Goal: Check status: Check status

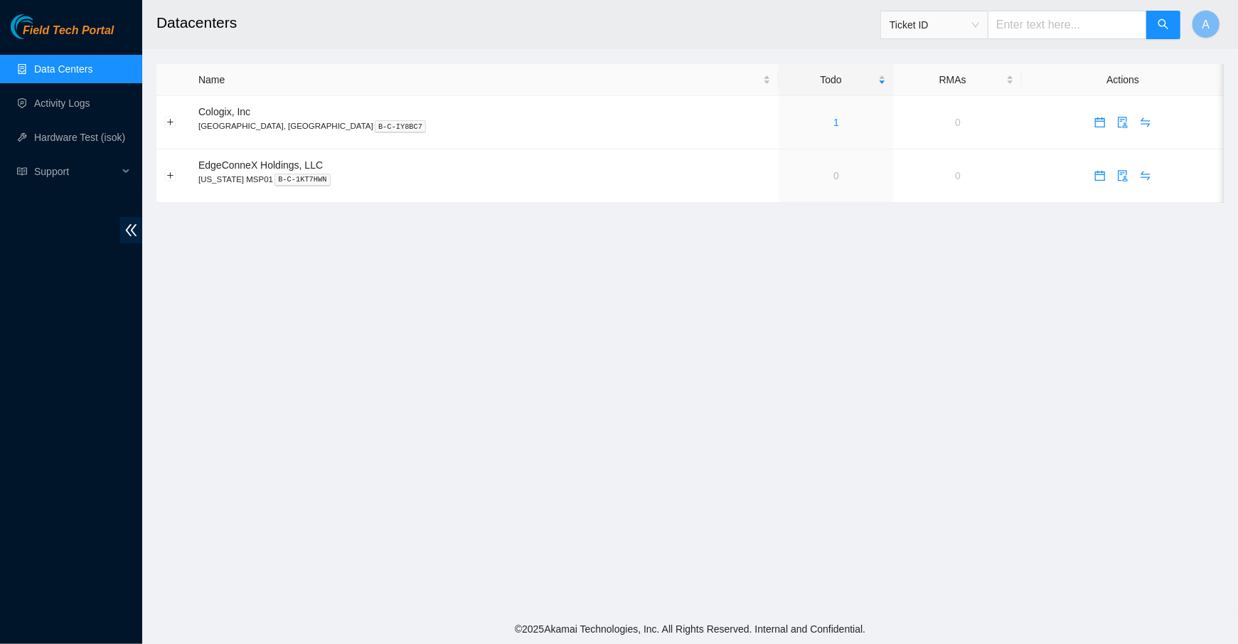
click at [979, 31] on span "Ticket ID" at bounding box center [935, 24] width 90 height 21
click at [1062, 21] on input "text" at bounding box center [1067, 25] width 159 height 28
paste input "T-B-V-5X6PC0Y"
type input "T-B-V-5X6PC0Y"
click at [1162, 27] on icon "search" at bounding box center [1163, 23] width 11 height 11
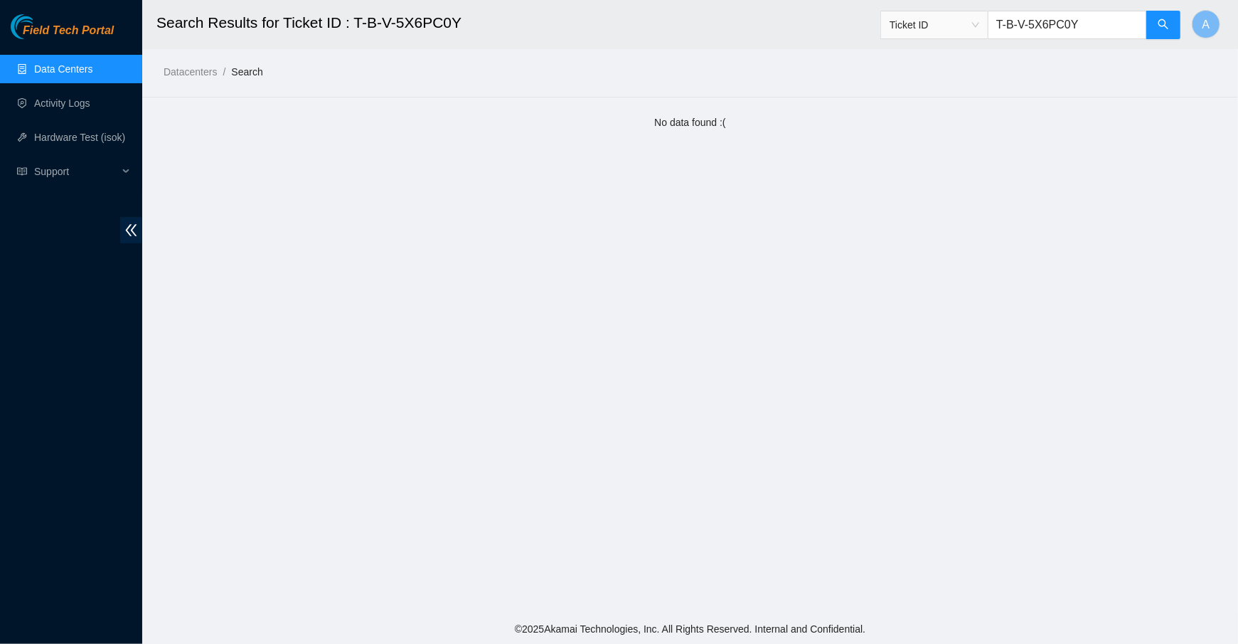
click at [977, 32] on span "Ticket ID" at bounding box center [935, 24] width 90 height 21
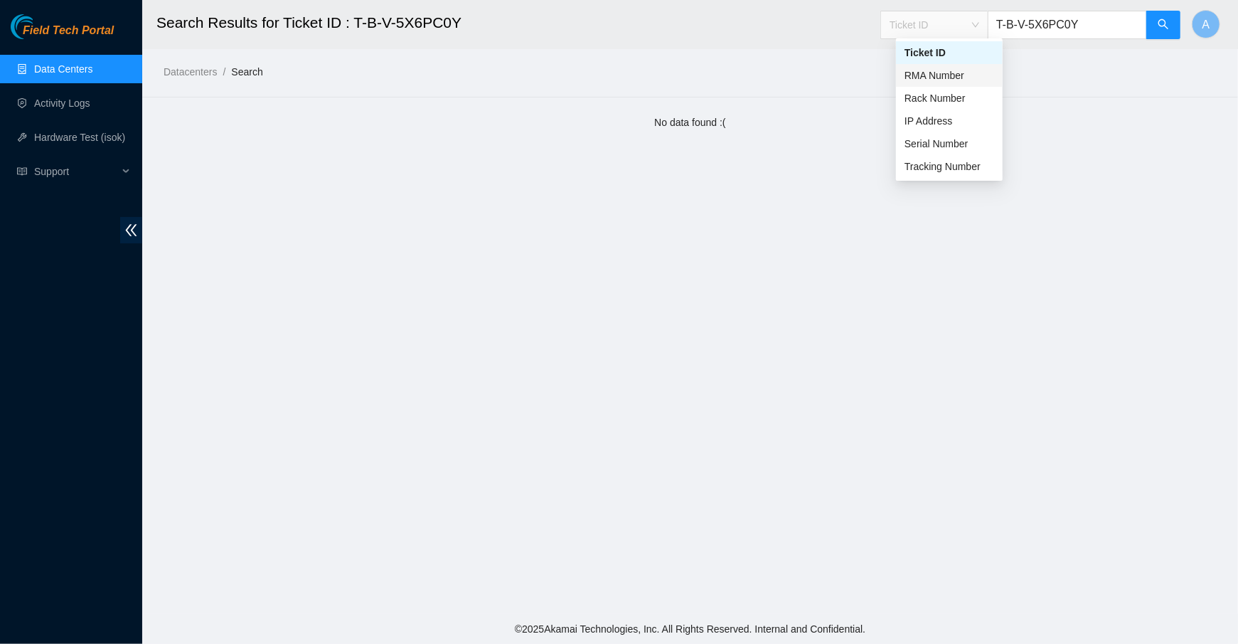
click at [964, 73] on div "RMA Number" at bounding box center [950, 76] width 90 height 16
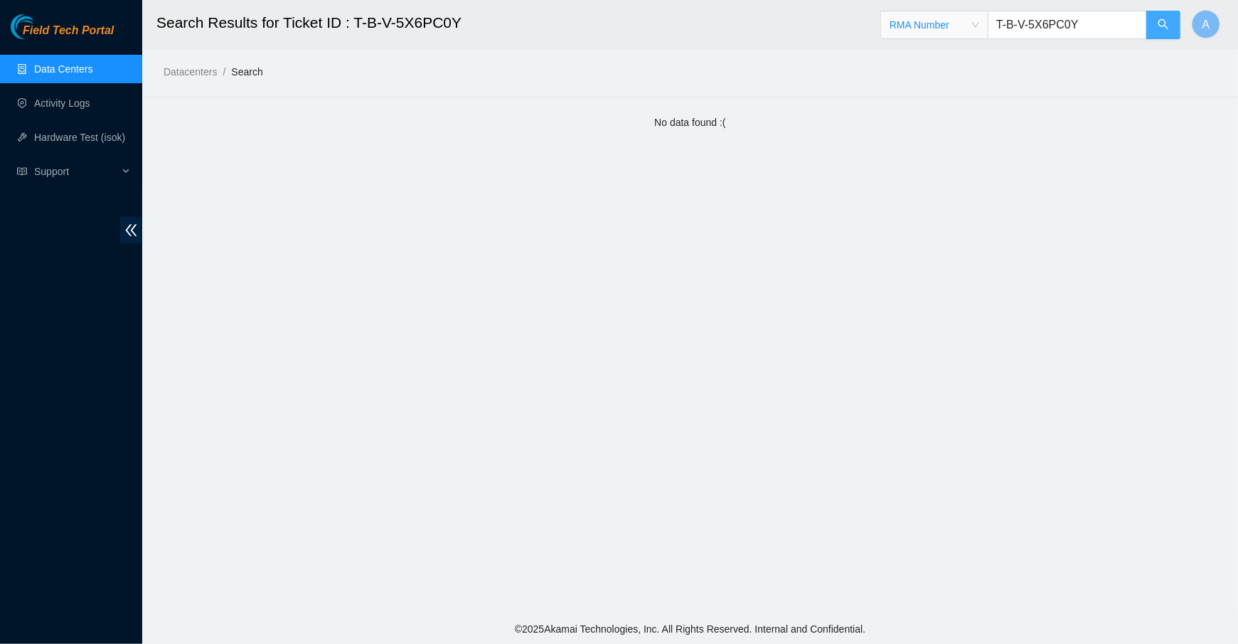
click at [1154, 19] on button "button" at bounding box center [1164, 25] width 34 height 28
click at [979, 28] on span "RMA Number" at bounding box center [935, 24] width 90 height 21
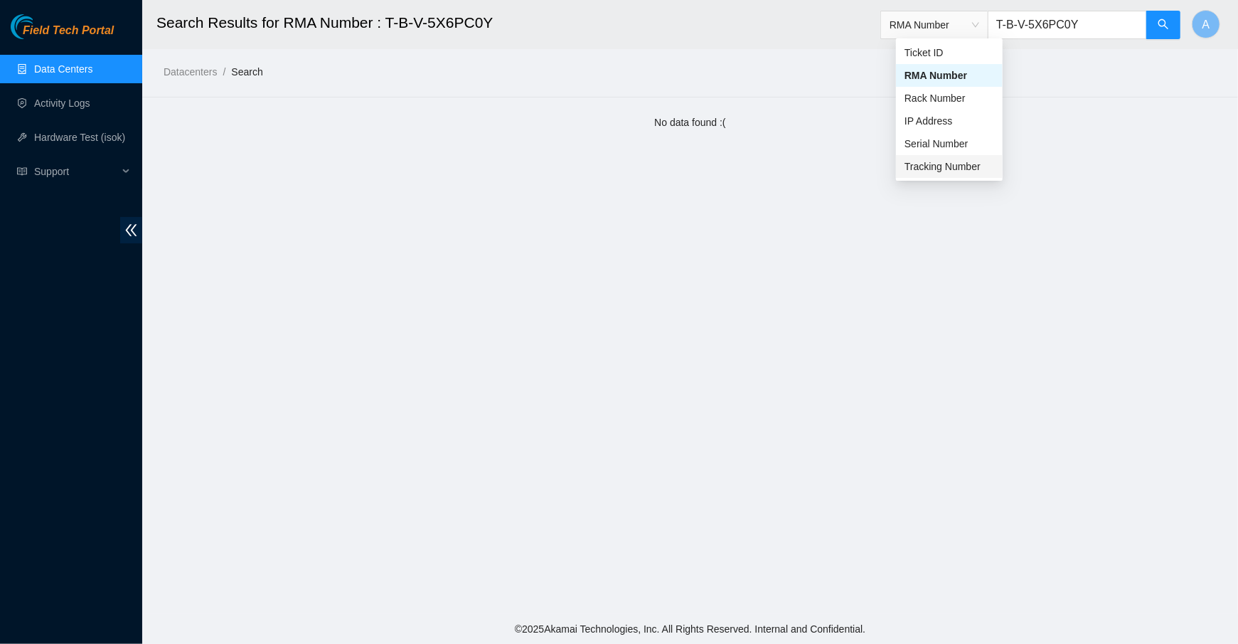
click at [512, 219] on main "Search Results for RMA Number : T-B-V-5X6PC0Y RMA Number T-B-V-5X6PC0Y A Datace…" at bounding box center [690, 307] width 1096 height 614
click at [71, 75] on link "Data Centers" at bounding box center [63, 68] width 58 height 11
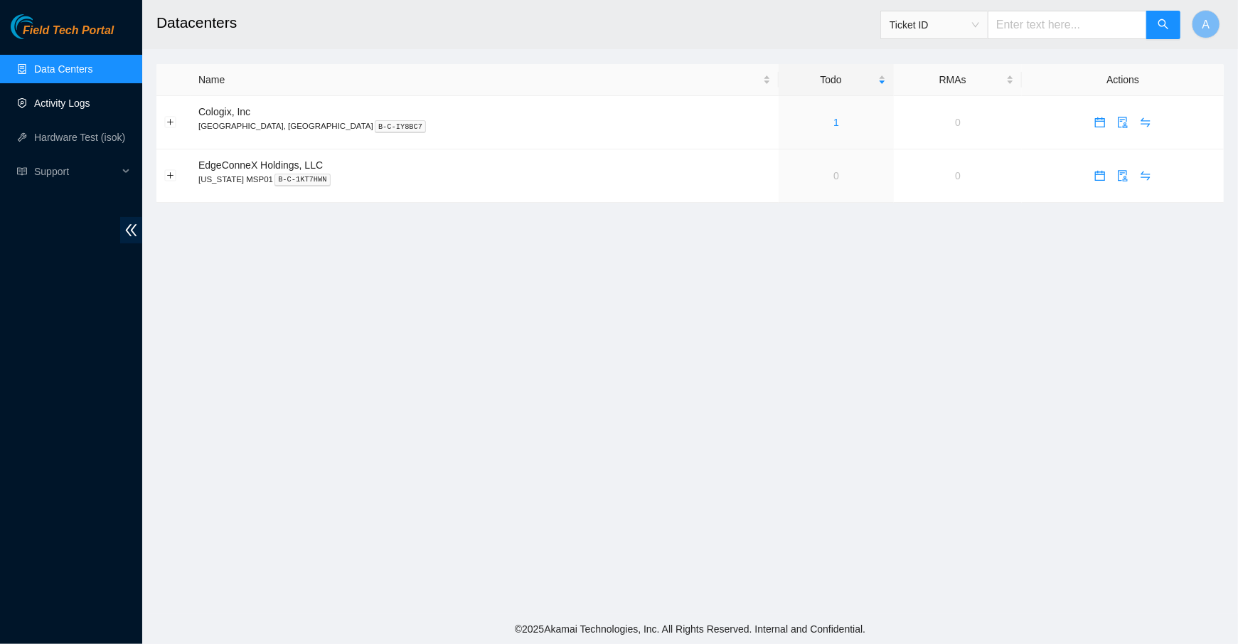
click at [60, 105] on link "Activity Logs" at bounding box center [62, 102] width 56 height 11
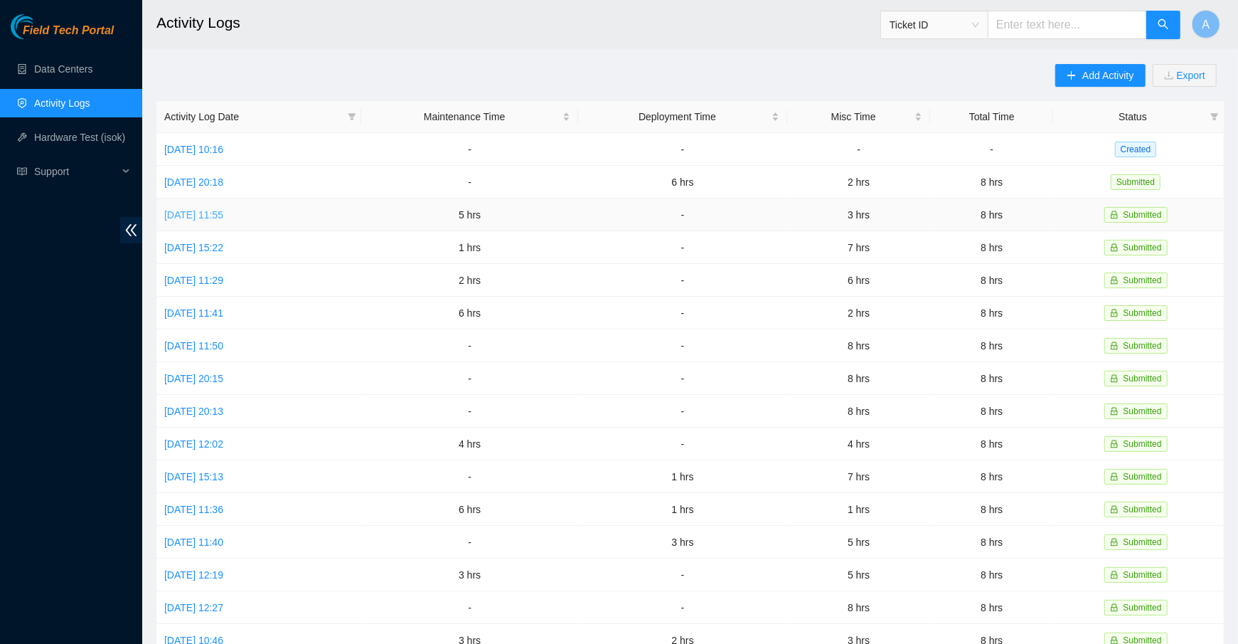
click at [213, 216] on link "Wed, 01 Oct 2025 11:55" at bounding box center [193, 214] width 59 height 11
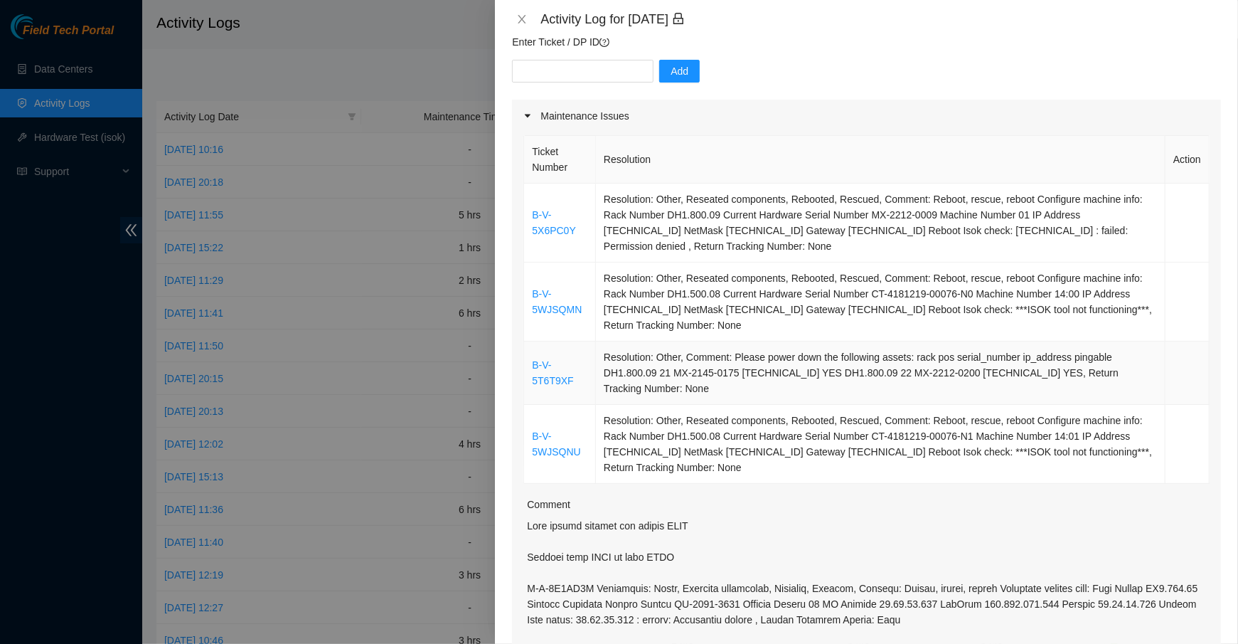
scroll to position [132, 0]
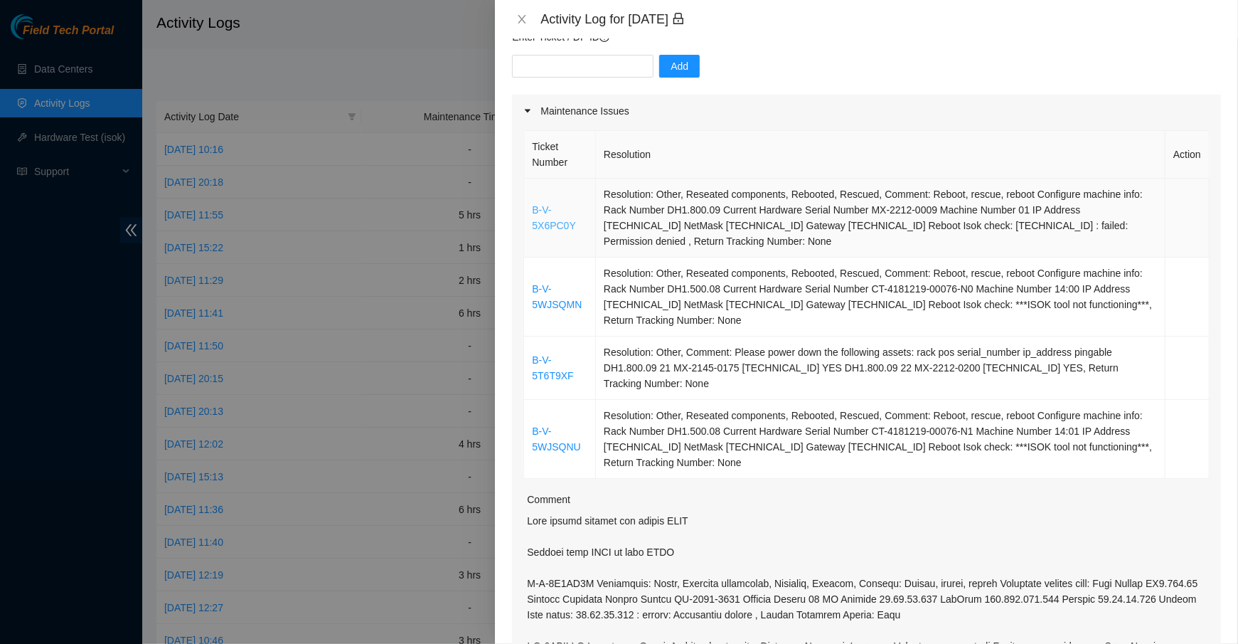
click at [541, 224] on link "B-V-5X6PC0Y" at bounding box center [553, 217] width 43 height 27
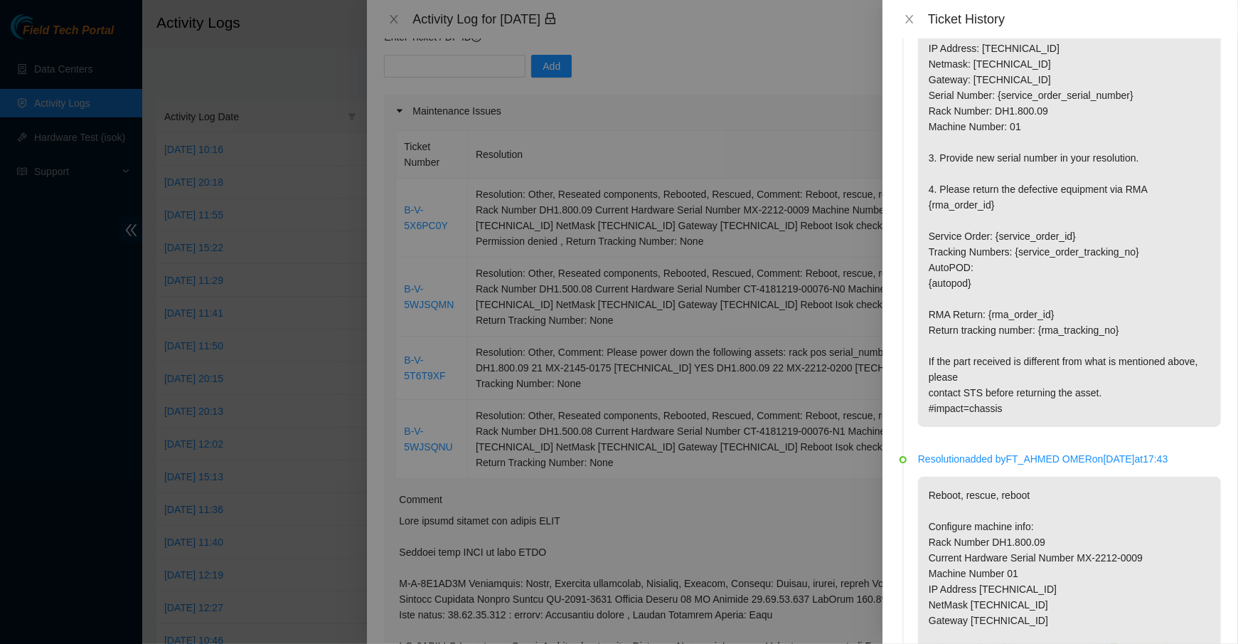
scroll to position [225, 0]
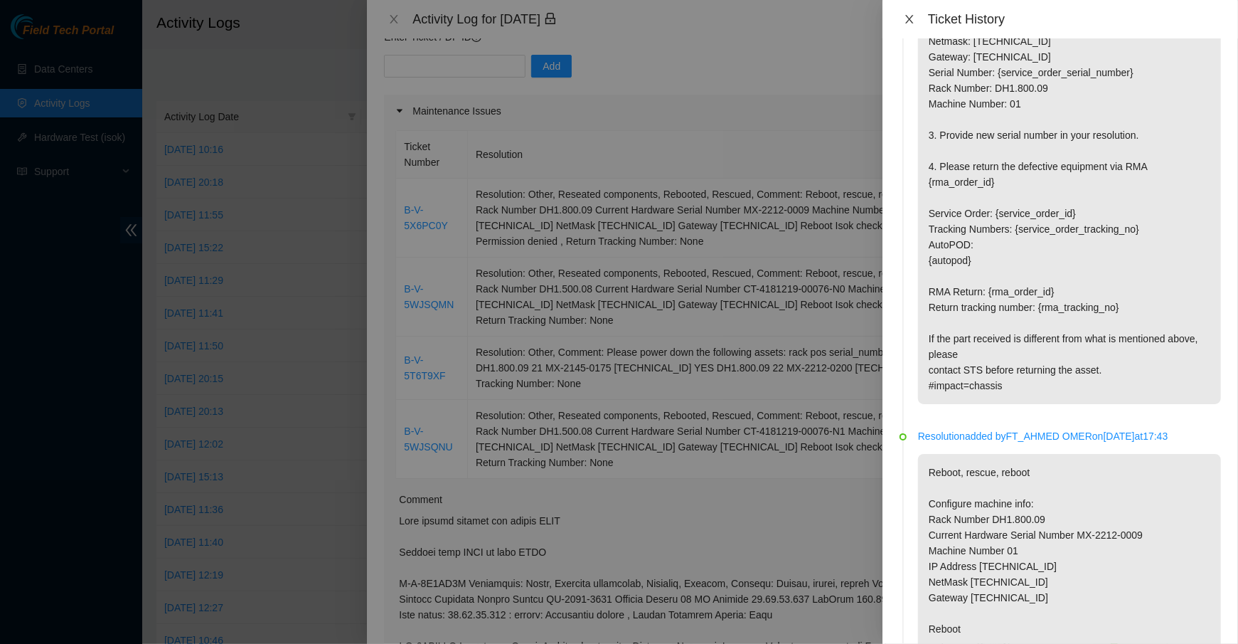
click at [902, 18] on button "Close" at bounding box center [910, 20] width 20 height 14
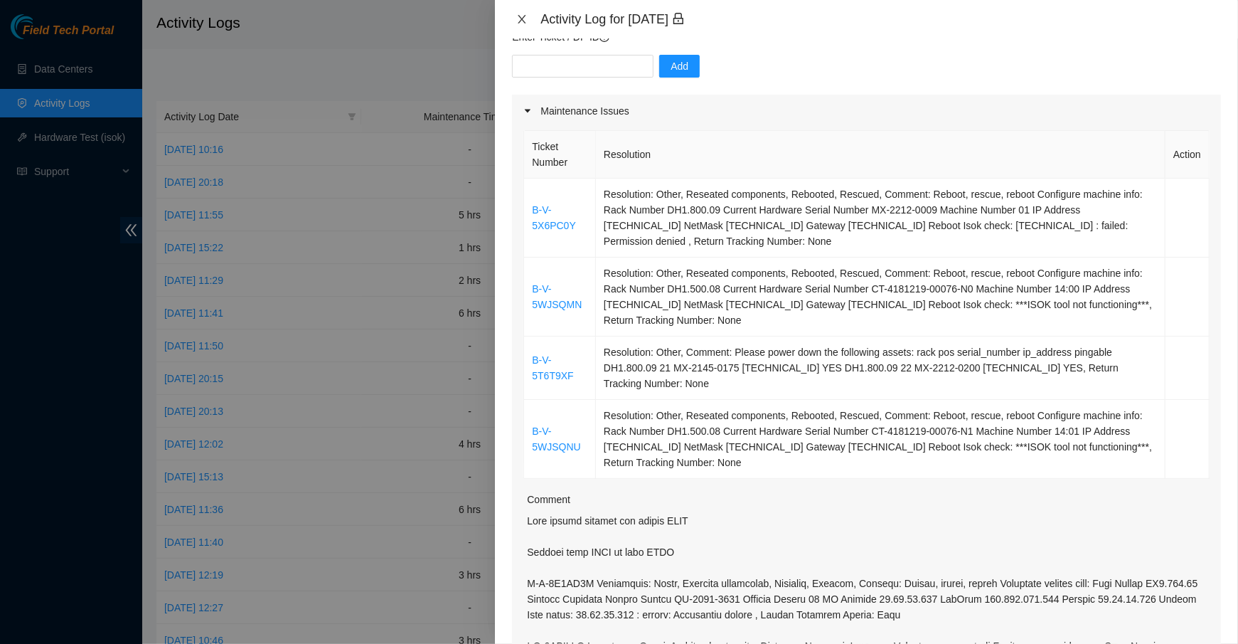
click at [519, 20] on icon "close" at bounding box center [521, 19] width 11 height 11
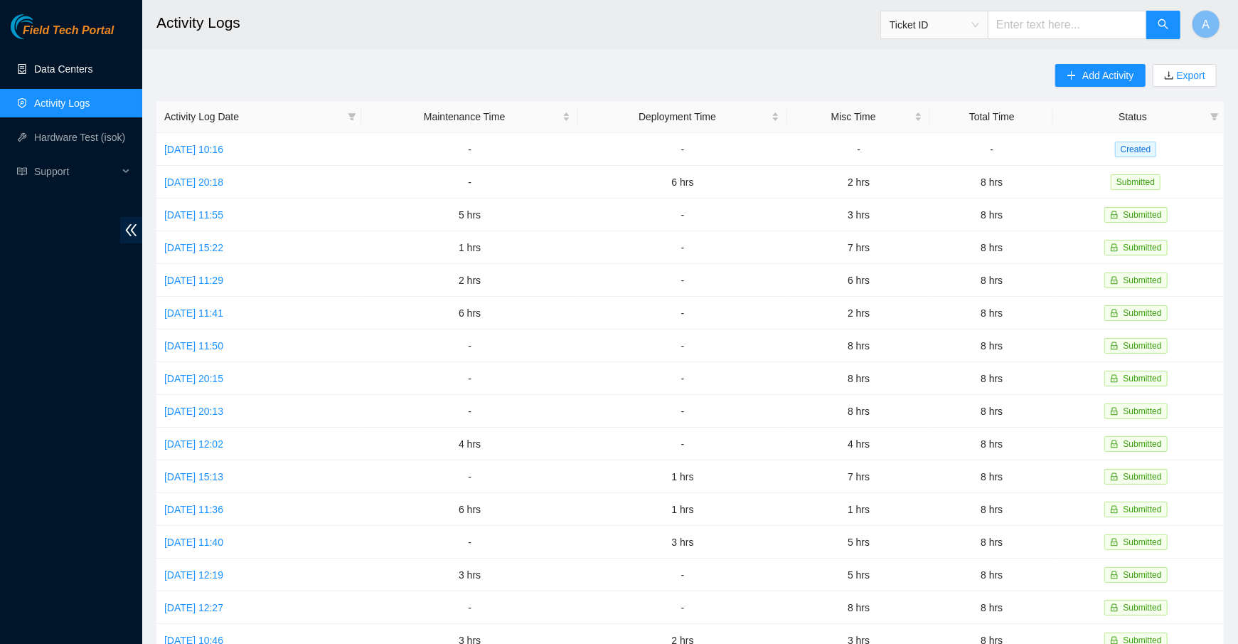
click at [64, 63] on link "Data Centers" at bounding box center [63, 68] width 58 height 11
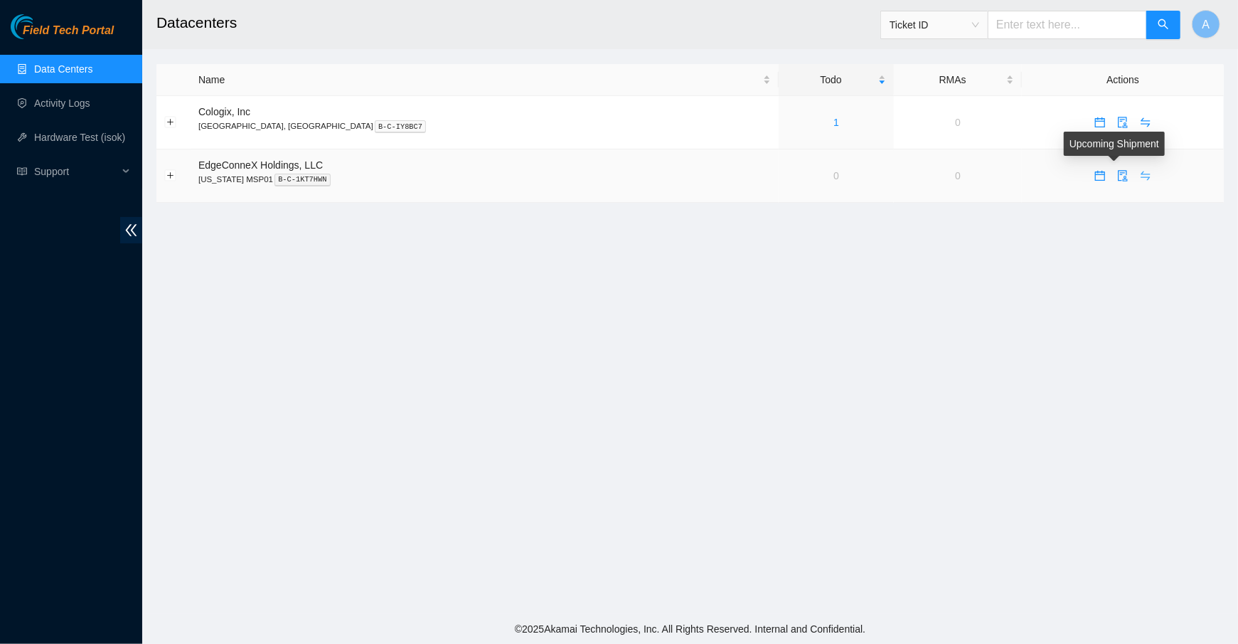
click at [1142, 173] on icon "swap" at bounding box center [1146, 175] width 9 height 9
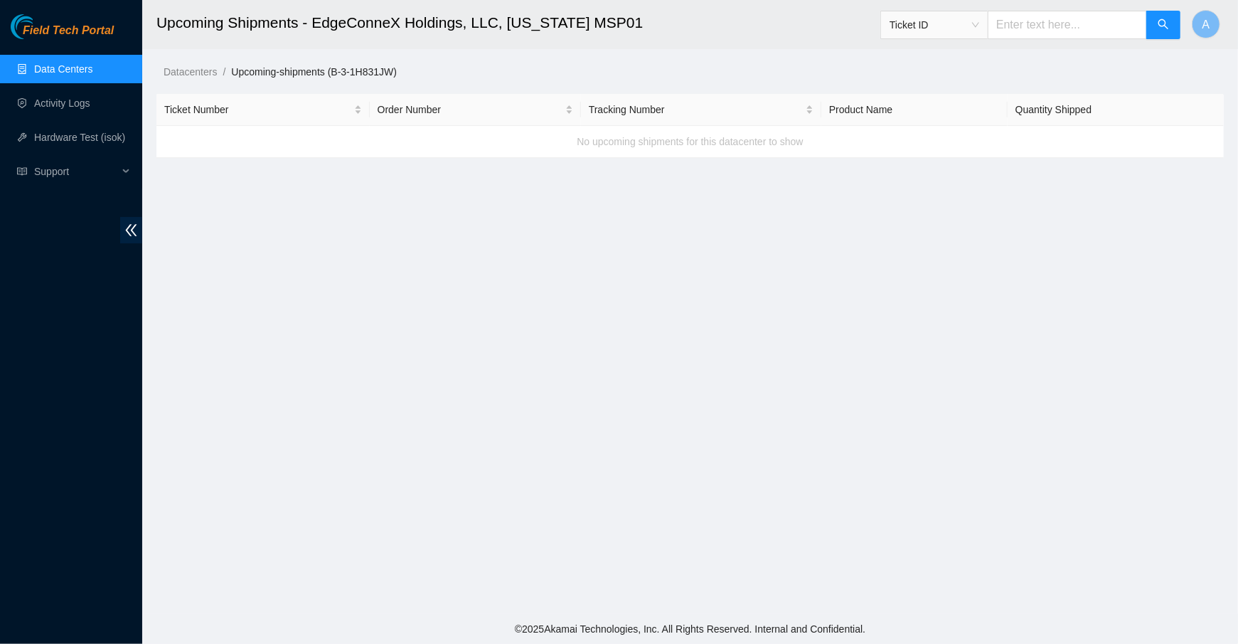
click at [87, 63] on link "Data Centers" at bounding box center [63, 68] width 58 height 11
